Goal: Transaction & Acquisition: Purchase product/service

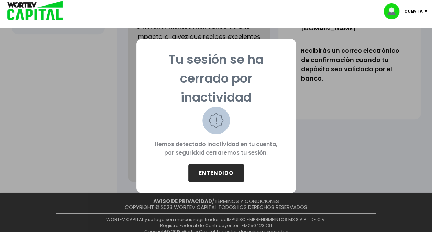
click at [216, 168] on button "ENTENDIDO" at bounding box center [216, 173] width 56 height 18
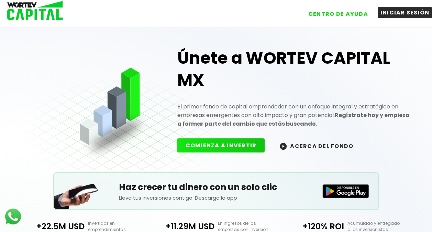
click at [394, 12] on button "INICIAR SESIÓN" at bounding box center [405, 12] width 55 height 11
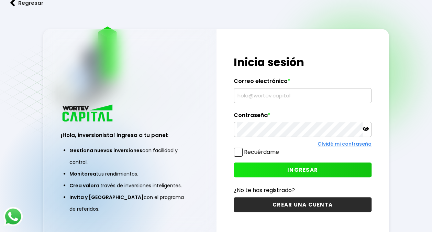
type input "[EMAIL_ADDRESS][DOMAIN_NAME]"
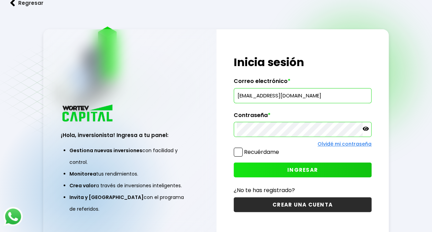
click at [367, 128] on icon at bounding box center [366, 129] width 6 height 4
click at [240, 152] on span at bounding box center [238, 152] width 9 height 9
click at [281, 149] on input "Recuérdame" at bounding box center [281, 149] width 0 height 0
click at [298, 169] on span "INGRESAR" at bounding box center [302, 169] width 31 height 7
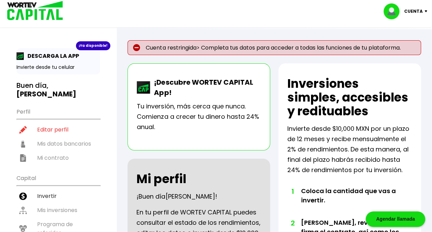
click at [76, 135] on ul "Perfil Editar perfil Mis datos bancarios Mi contrato" at bounding box center [59, 134] width 84 height 61
click at [59, 122] on li "Editar perfil" at bounding box center [59, 129] width 84 height 14
select select "Hombre"
select select "Licenciatura"
select select "[PERSON_NAME]"
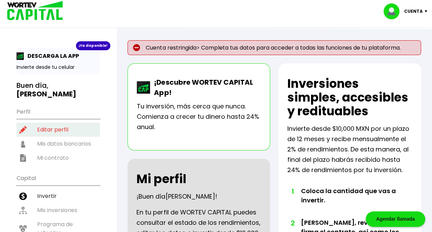
select select "BBVA Bancomer"
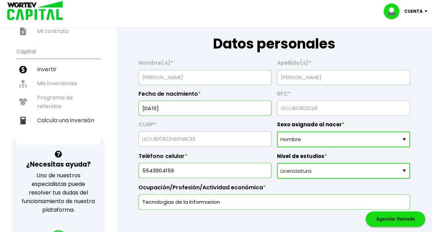
scroll to position [138, 0]
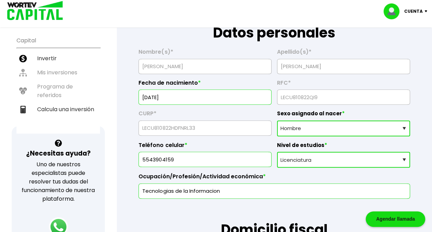
click at [381, 127] on select "Sexo asignado al nacer Hombre Mujer Prefiero no contestar" at bounding box center [343, 128] width 133 height 16
click at [277, 120] on select "Sexo asignado al nacer Hombre Mujer Prefiero no contestar" at bounding box center [343, 128] width 133 height 16
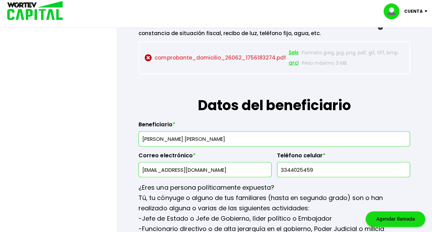
scroll to position [722, 0]
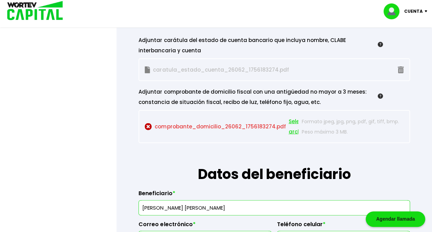
click at [292, 121] on span "Seleccionar archivo" at bounding box center [303, 126] width 31 height 21
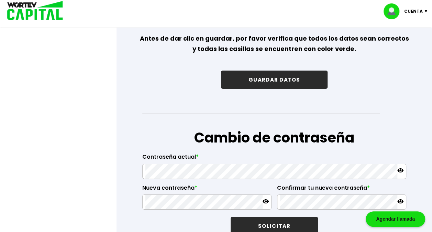
scroll to position [1100, 0]
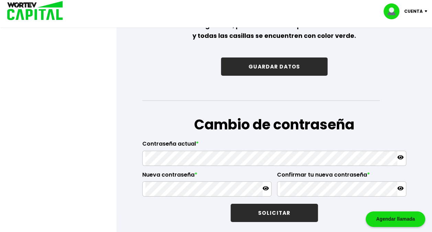
click at [281, 58] on button "GUARDAR DATOS" at bounding box center [274, 66] width 107 height 18
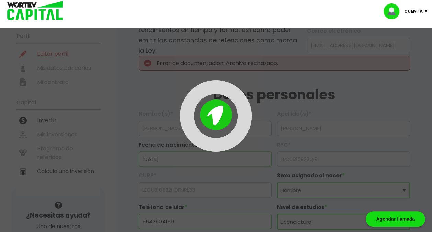
scroll to position [0, 0]
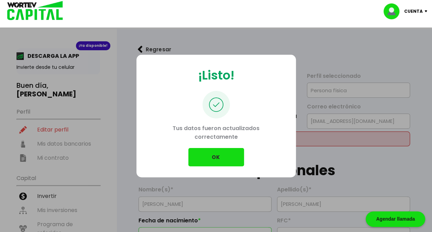
click at [225, 160] on button "OK" at bounding box center [216, 157] width 56 height 18
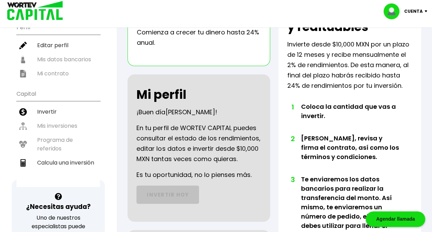
scroll to position [69, 0]
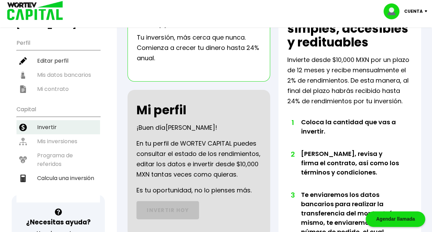
click at [61, 120] on li "Invertir" at bounding box center [59, 127] width 84 height 14
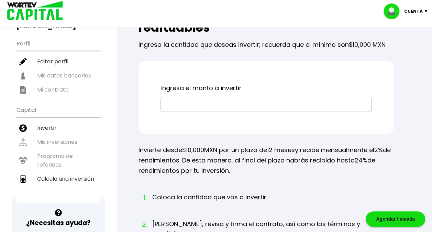
scroll to position [69, 0]
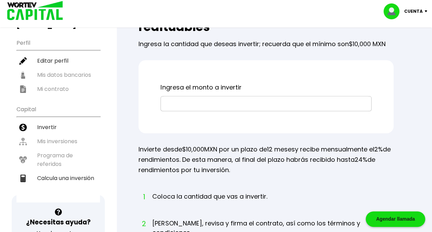
click at [219, 105] on input "text" at bounding box center [266, 103] width 205 height 14
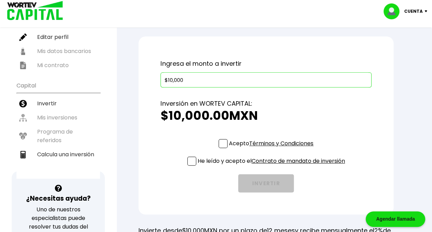
scroll to position [103, 0]
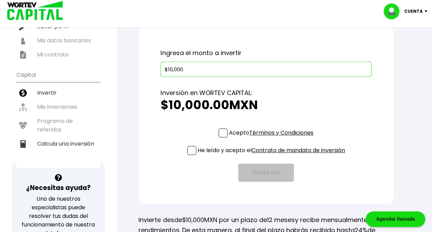
type input "$10,000"
click at [224, 131] on span at bounding box center [223, 132] width 9 height 9
click at [273, 138] on input "Acepto Términos y Condiciones" at bounding box center [273, 138] width 0 height 0
click at [189, 153] on span at bounding box center [191, 150] width 9 height 9
click at [273, 155] on input "He leído y acepto el Contrato de mandato de inversión" at bounding box center [273, 155] width 0 height 0
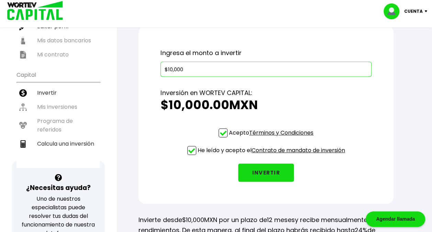
click at [294, 147] on link "Contrato de mandato de inversión" at bounding box center [299, 150] width 94 height 8
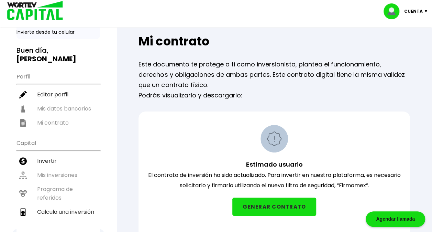
scroll to position [34, 0]
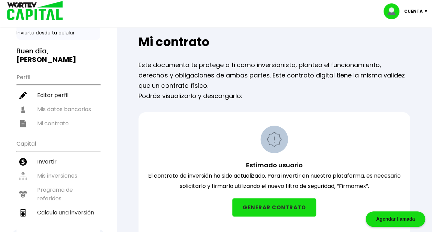
click at [278, 207] on button "GENERAR CONTRATO" at bounding box center [274, 207] width 84 height 18
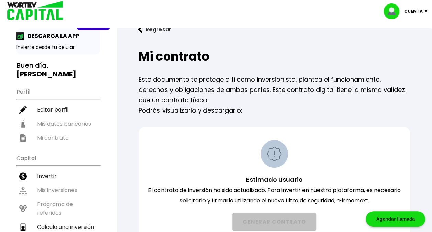
scroll to position [0, 0]
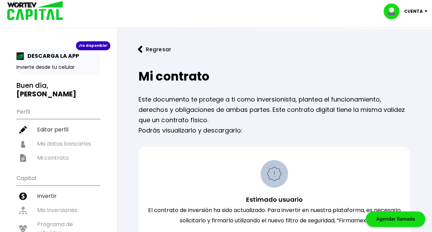
click at [141, 46] on img at bounding box center [140, 49] width 5 height 7
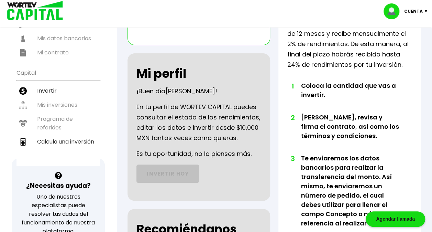
scroll to position [34, 0]
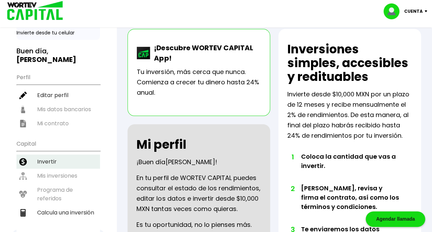
click at [54, 154] on li "Invertir" at bounding box center [59, 161] width 84 height 14
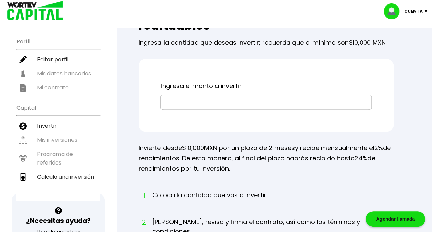
scroll to position [103, 0]
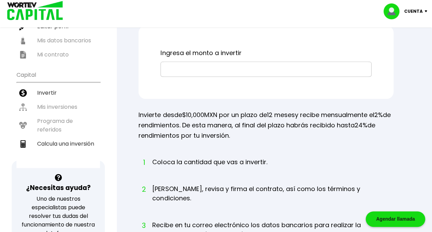
click at [249, 68] on input "text" at bounding box center [266, 69] width 205 height 14
type input "$10,000"
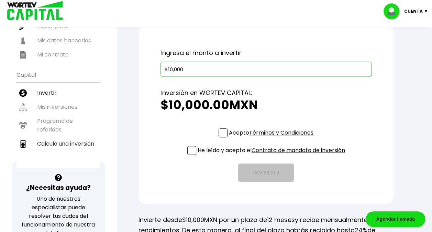
click at [286, 149] on link "Contrato de mandato de inversión" at bounding box center [299, 150] width 94 height 8
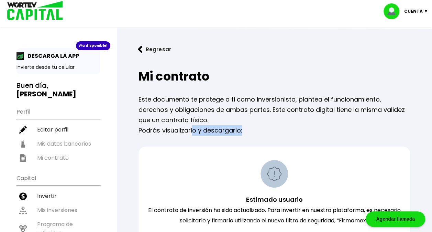
drag, startPoint x: 202, startPoint y: 132, endPoint x: 269, endPoint y: 135, distance: 67.1
click at [269, 135] on div "Mi contrato Este documento te protege a ti como inversionista, plantea el funci…" at bounding box center [275, 195] width 294 height 263
drag, startPoint x: 269, startPoint y: 135, endPoint x: 303, endPoint y: 133, distance: 33.4
click at [303, 133] on p "Podrás visualizarlo y descargarlo:" at bounding box center [275, 130] width 272 height 10
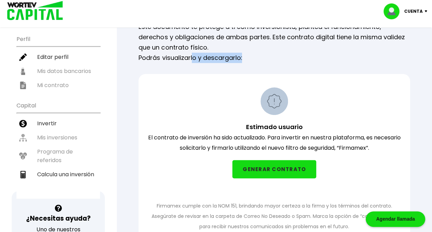
scroll to position [138, 0]
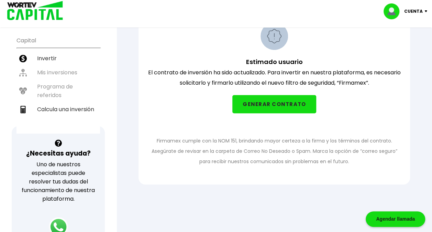
click at [275, 104] on button "GENERAR CONTRATO" at bounding box center [274, 104] width 84 height 18
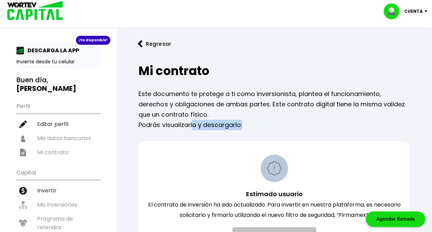
scroll to position [0, 0]
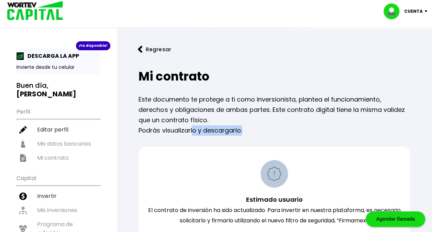
click at [137, 42] on button "Regresar" at bounding box center [155, 49] width 54 height 18
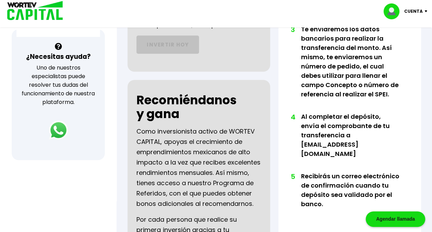
scroll to position [174, 0]
